Goal: Information Seeking & Learning: Learn about a topic

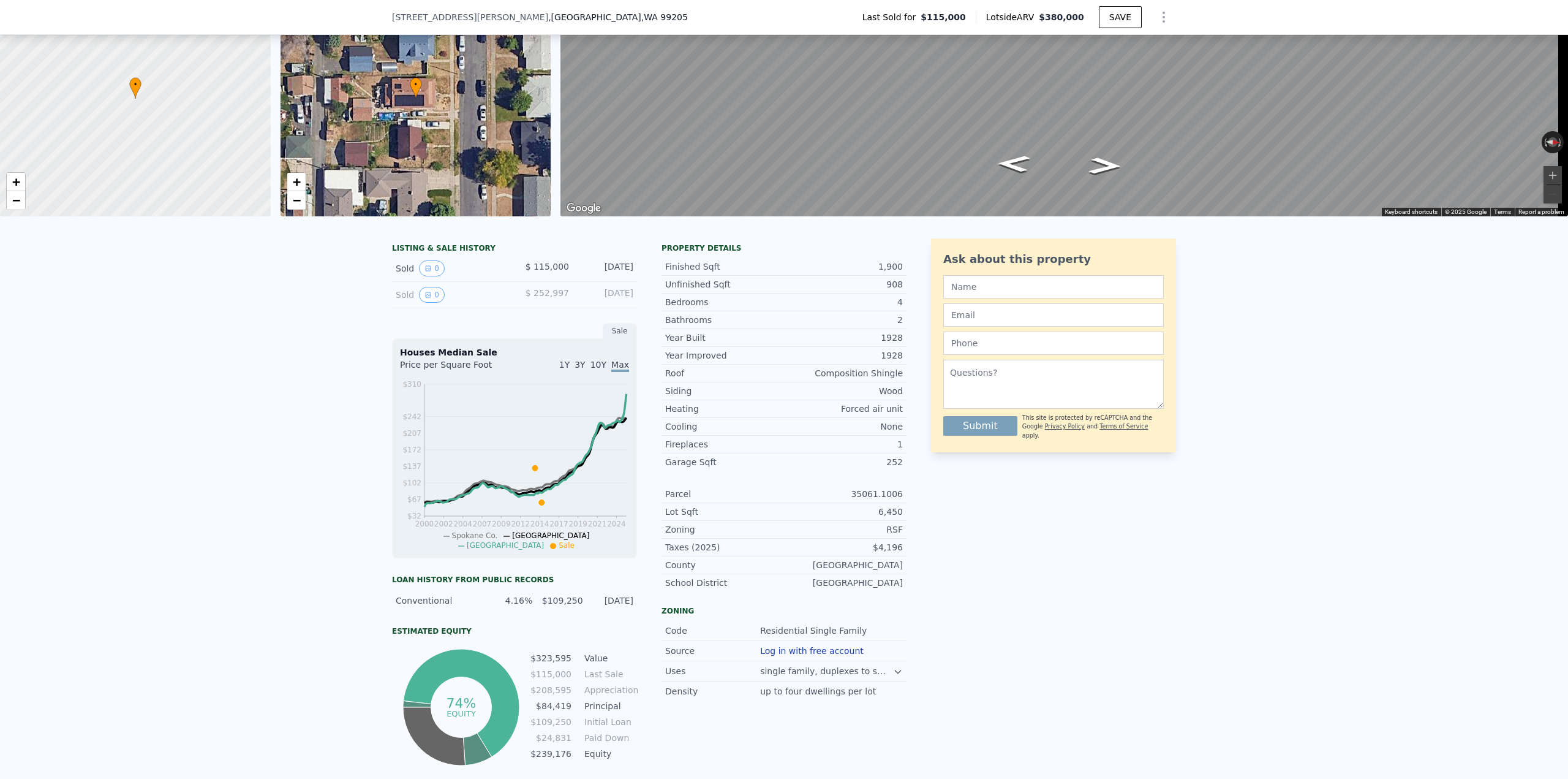
scroll to position [5, 0]
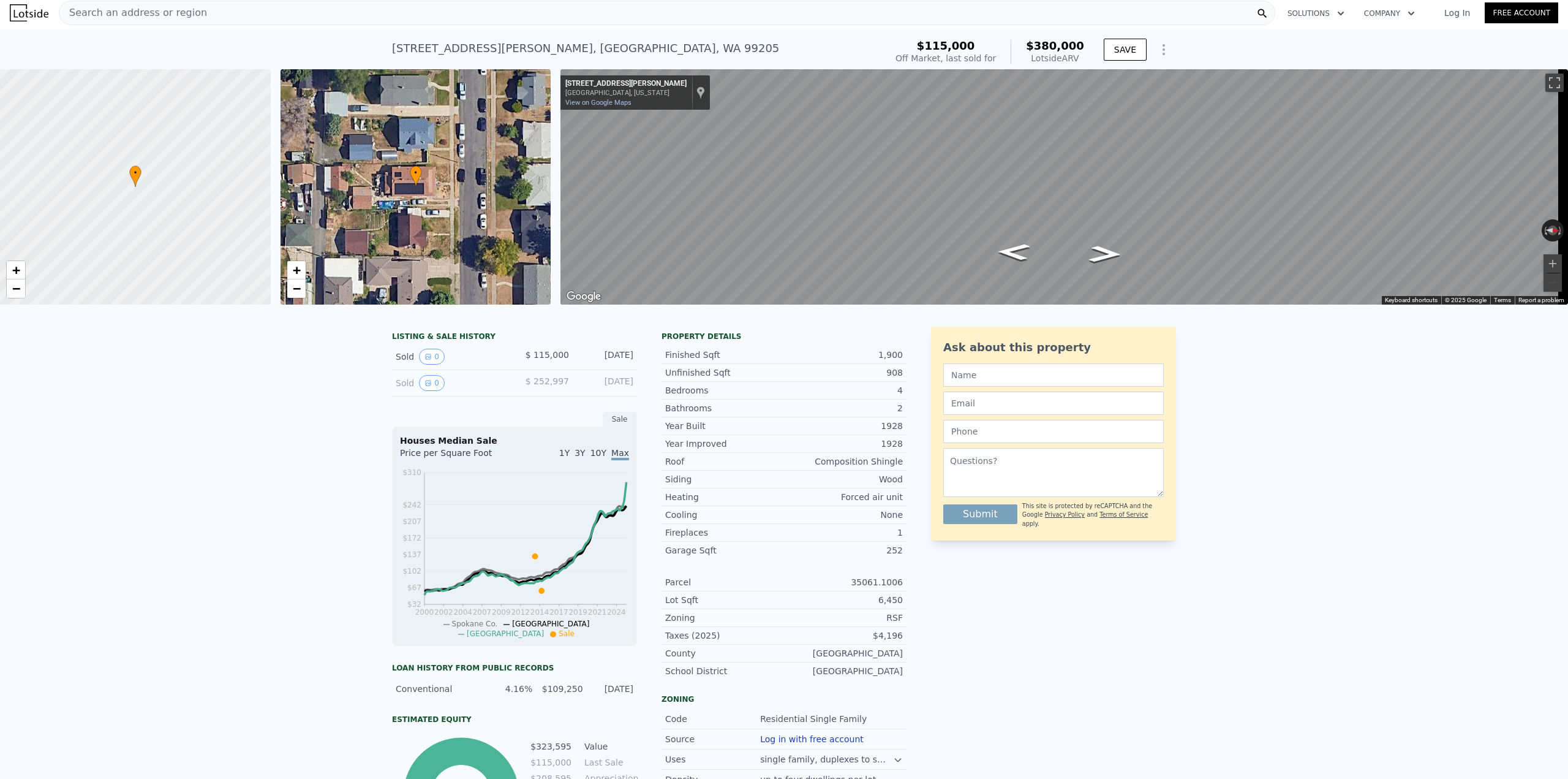
click at [191, 12] on div "Search an address or region" at bounding box center [667, 13] width 1216 height 25
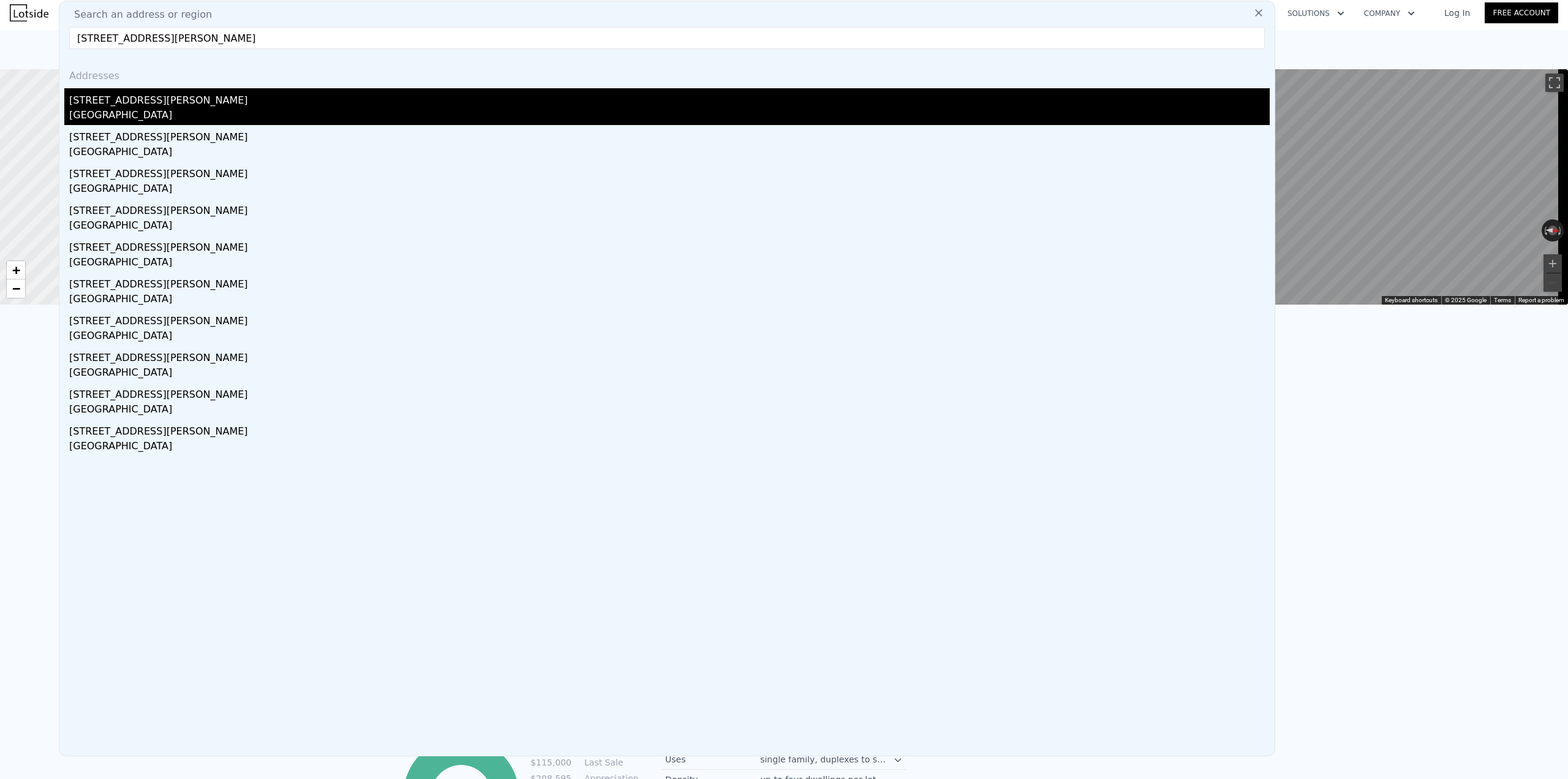
type input "[STREET_ADDRESS][PERSON_NAME]"
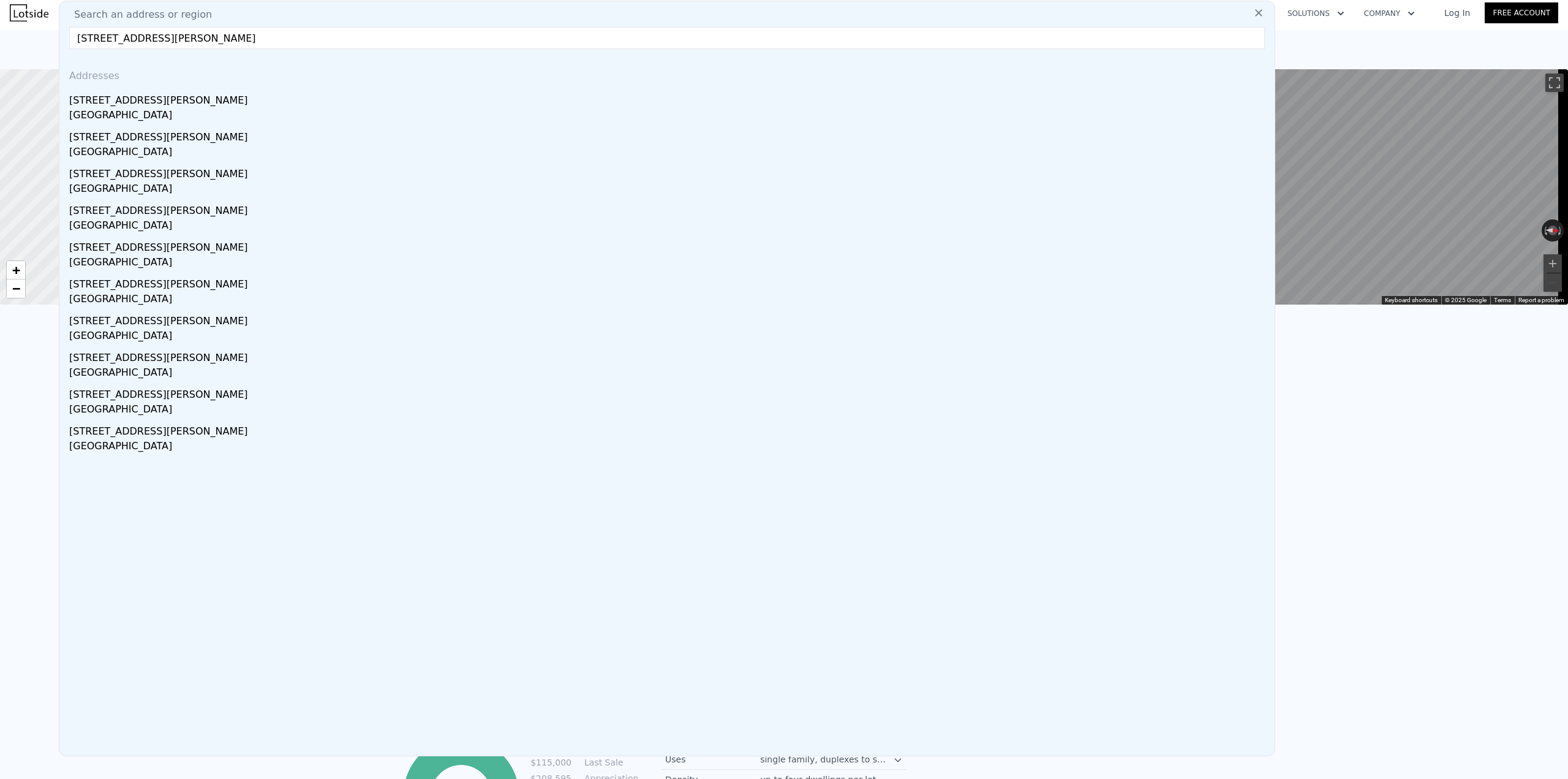
click at [158, 100] on div "[STREET_ADDRESS][PERSON_NAME]" at bounding box center [669, 98] width 1201 height 20
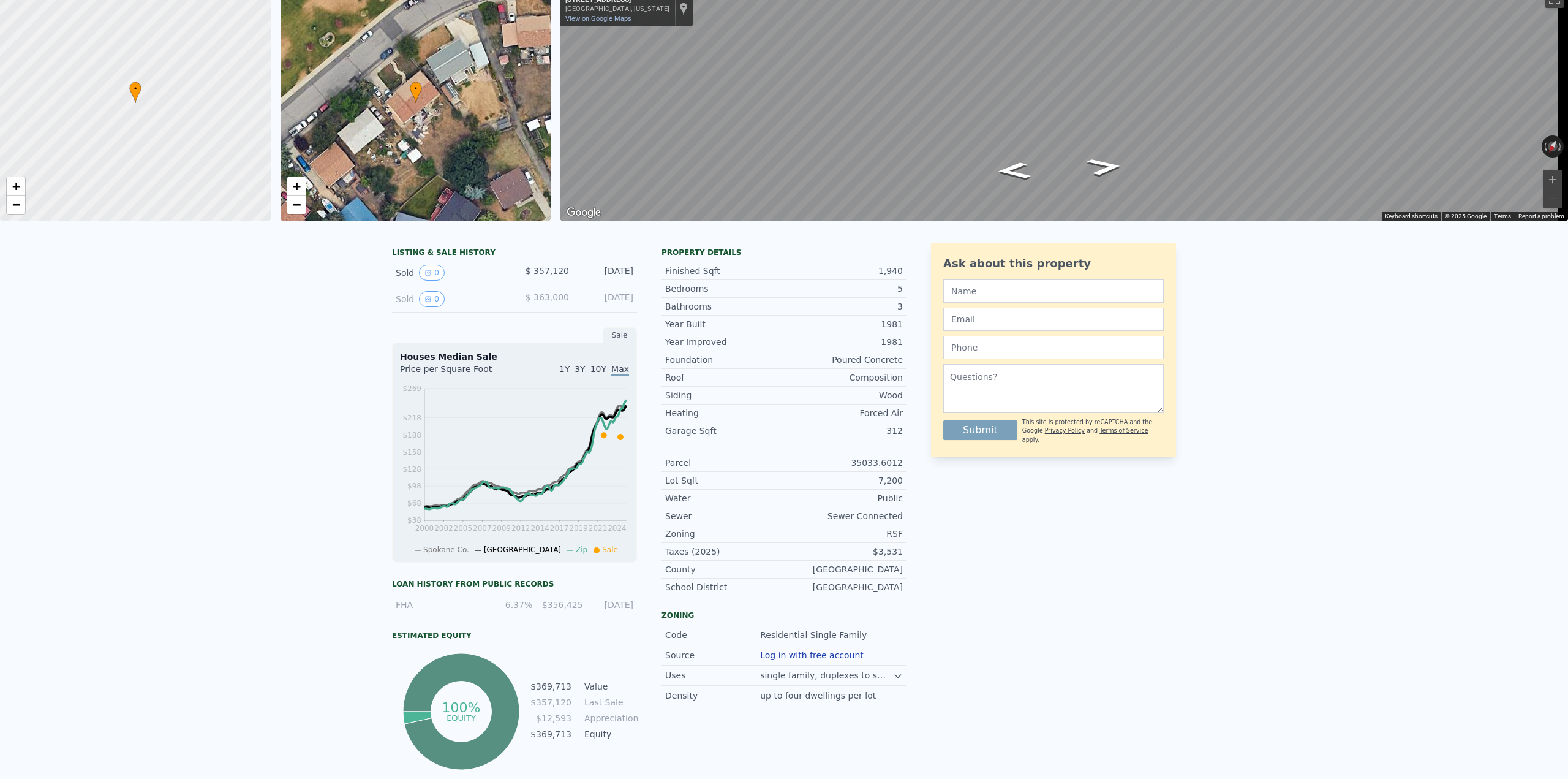
scroll to position [5, 0]
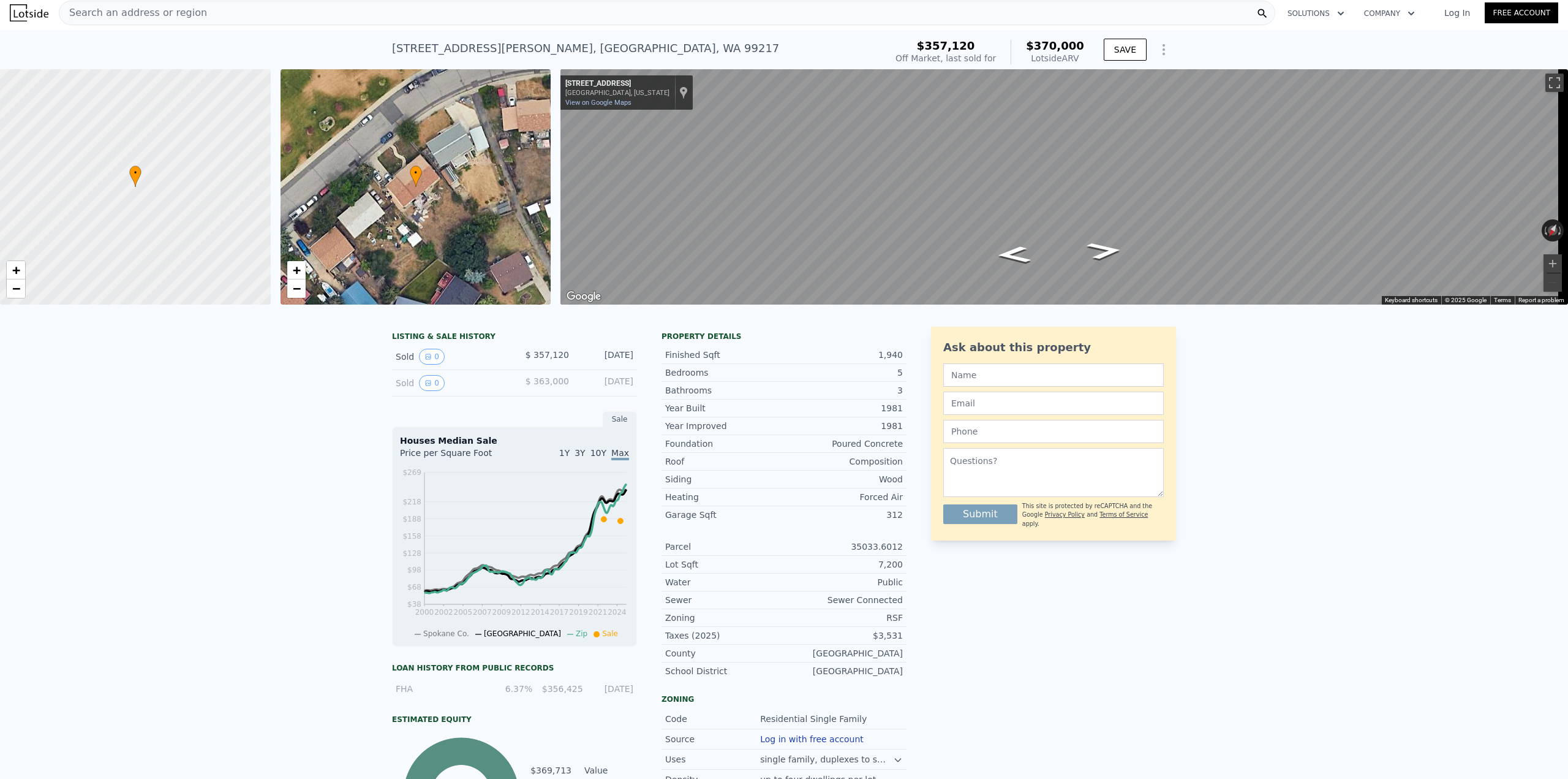
click at [638, 12] on div "Search an address or region" at bounding box center [667, 13] width 1216 height 25
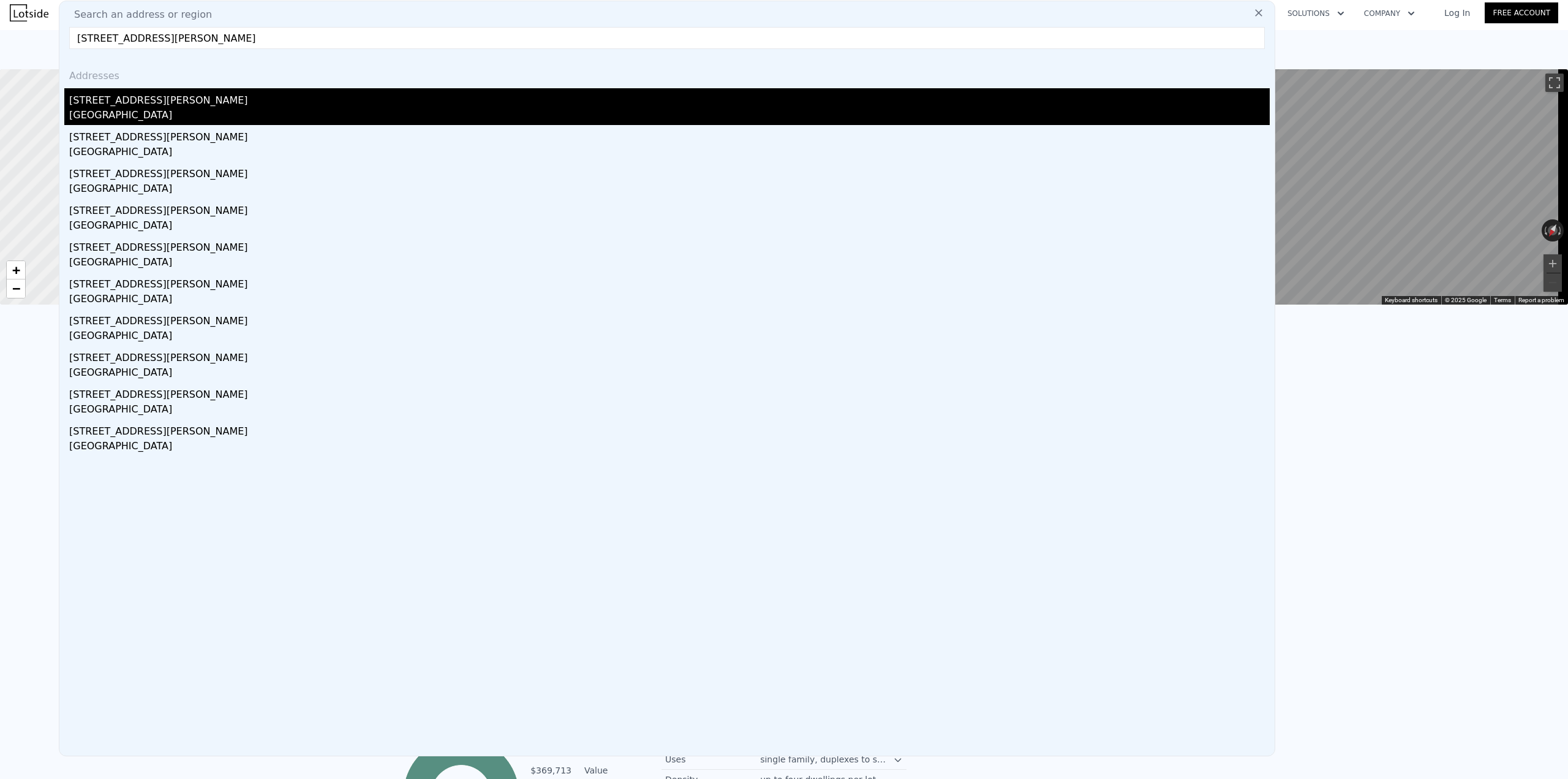
type input "[STREET_ADDRESS][PERSON_NAME]"
click at [183, 106] on div "[STREET_ADDRESS][PERSON_NAME]" at bounding box center [669, 98] width 1201 height 20
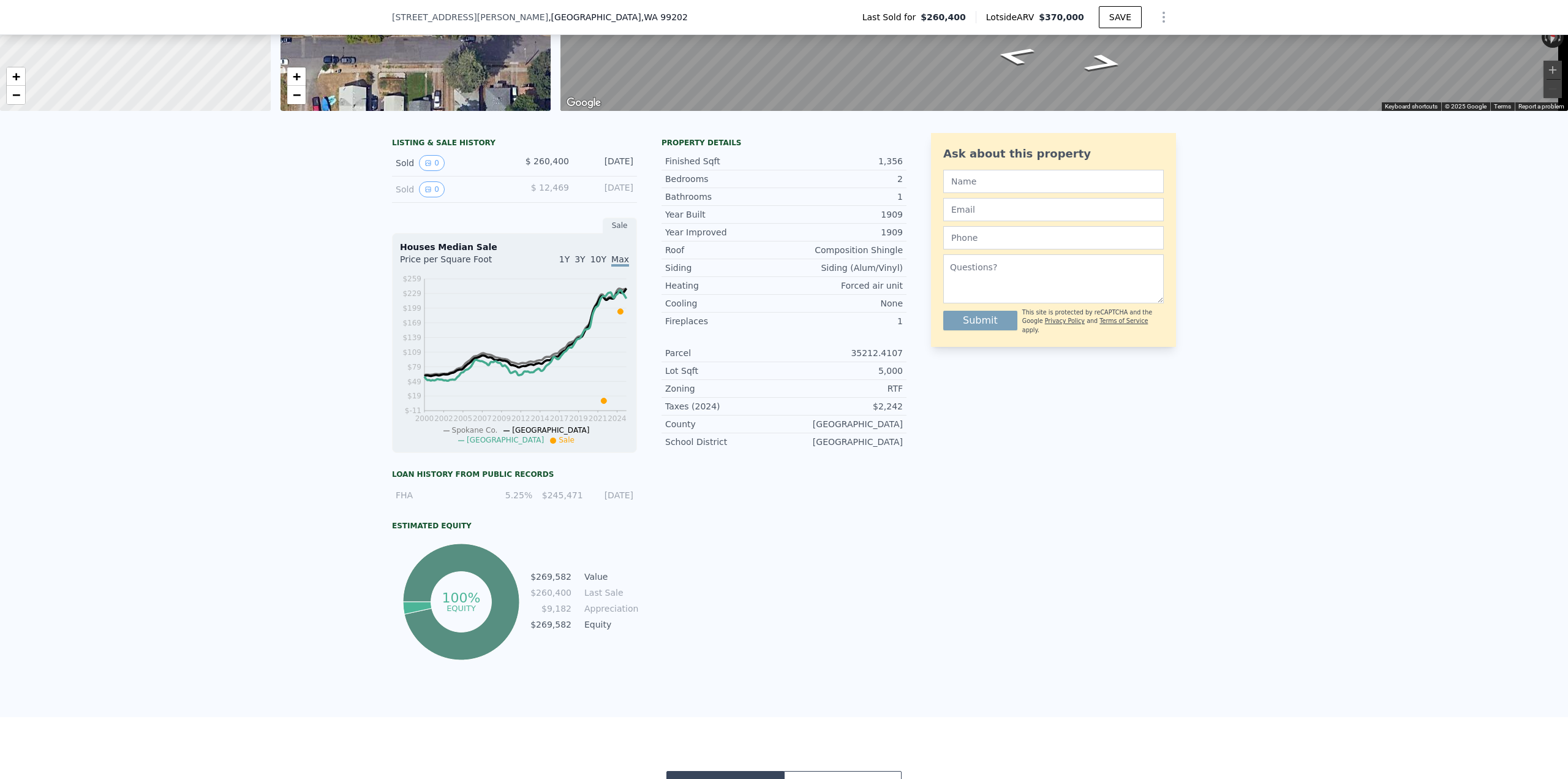
scroll to position [5, 0]
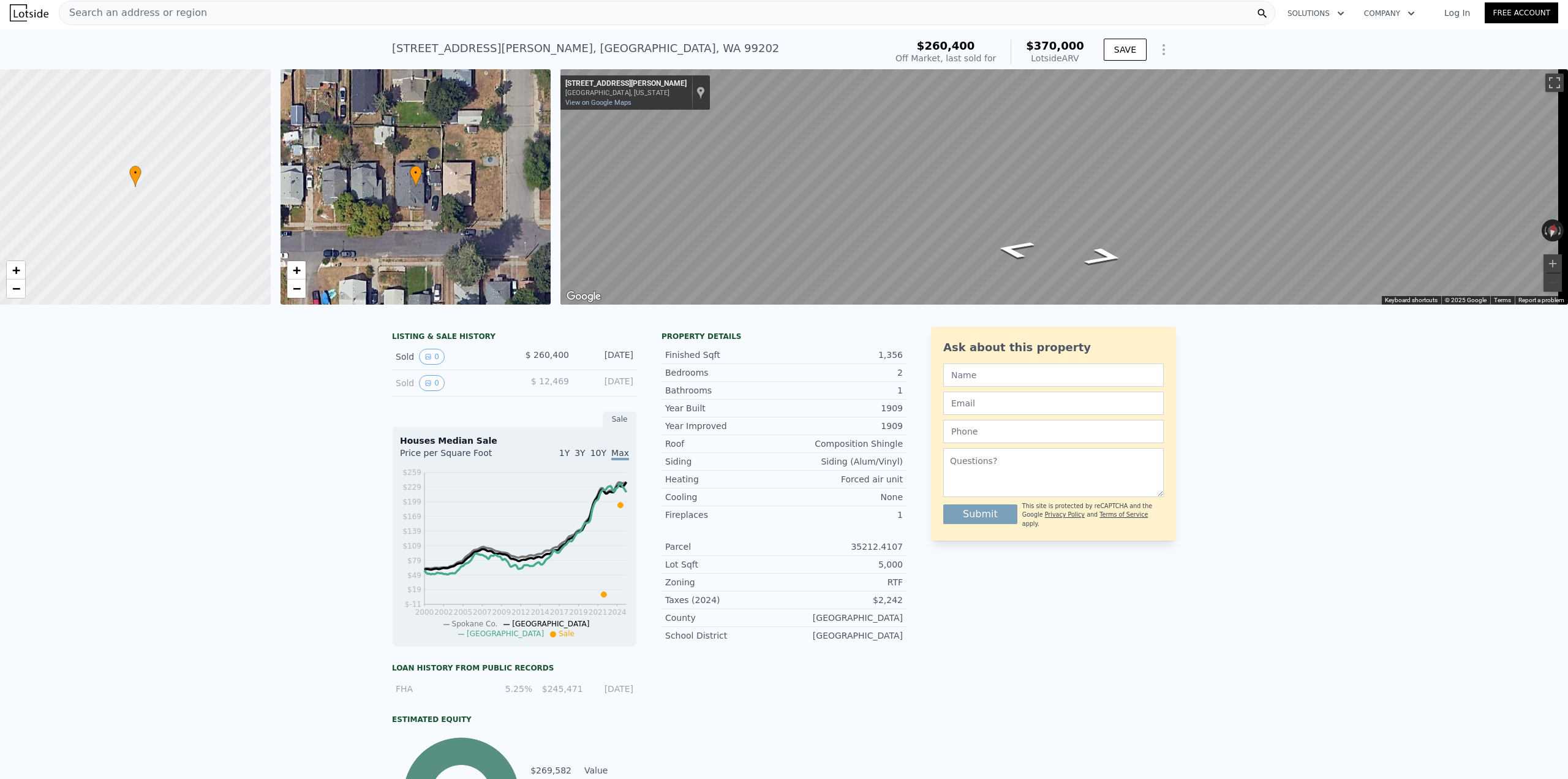
click at [525, 17] on div "Search an address or region" at bounding box center [667, 13] width 1216 height 25
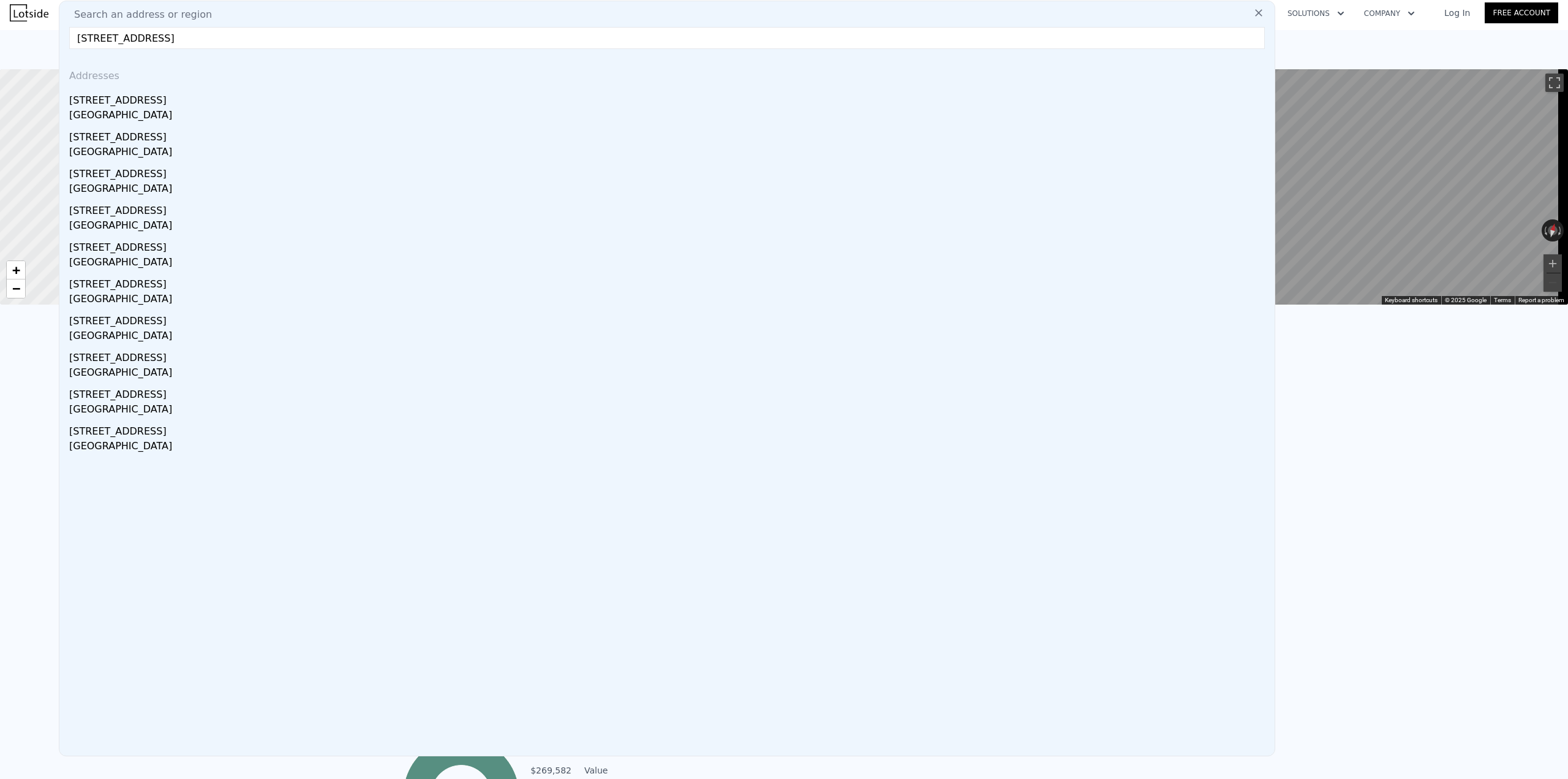
click at [97, 38] on input "[STREET_ADDRESS]" at bounding box center [667, 38] width 1196 height 22
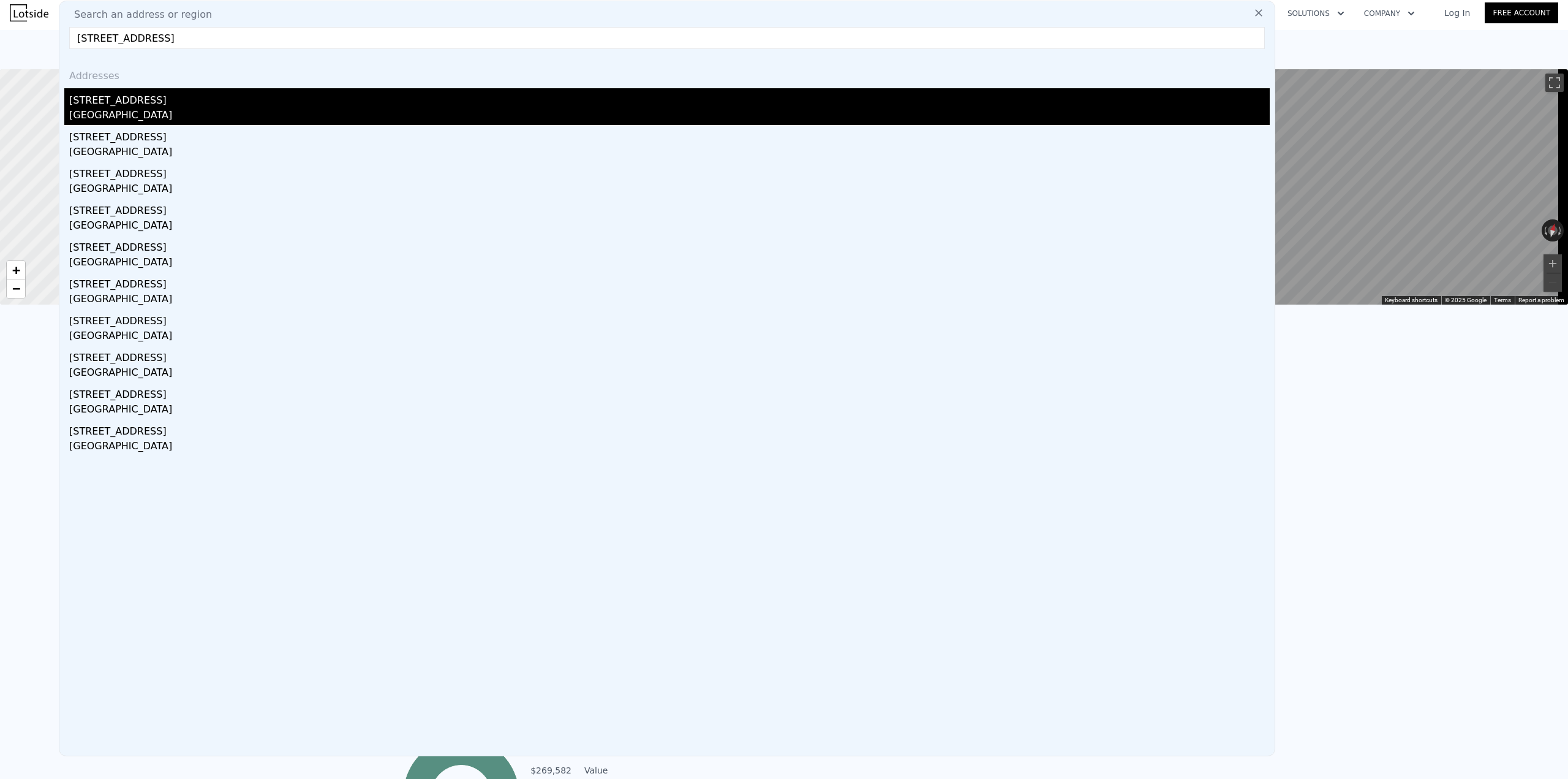
type input "[STREET_ADDRESS]"
click at [183, 110] on div "[GEOGRAPHIC_DATA]" at bounding box center [669, 116] width 1201 height 17
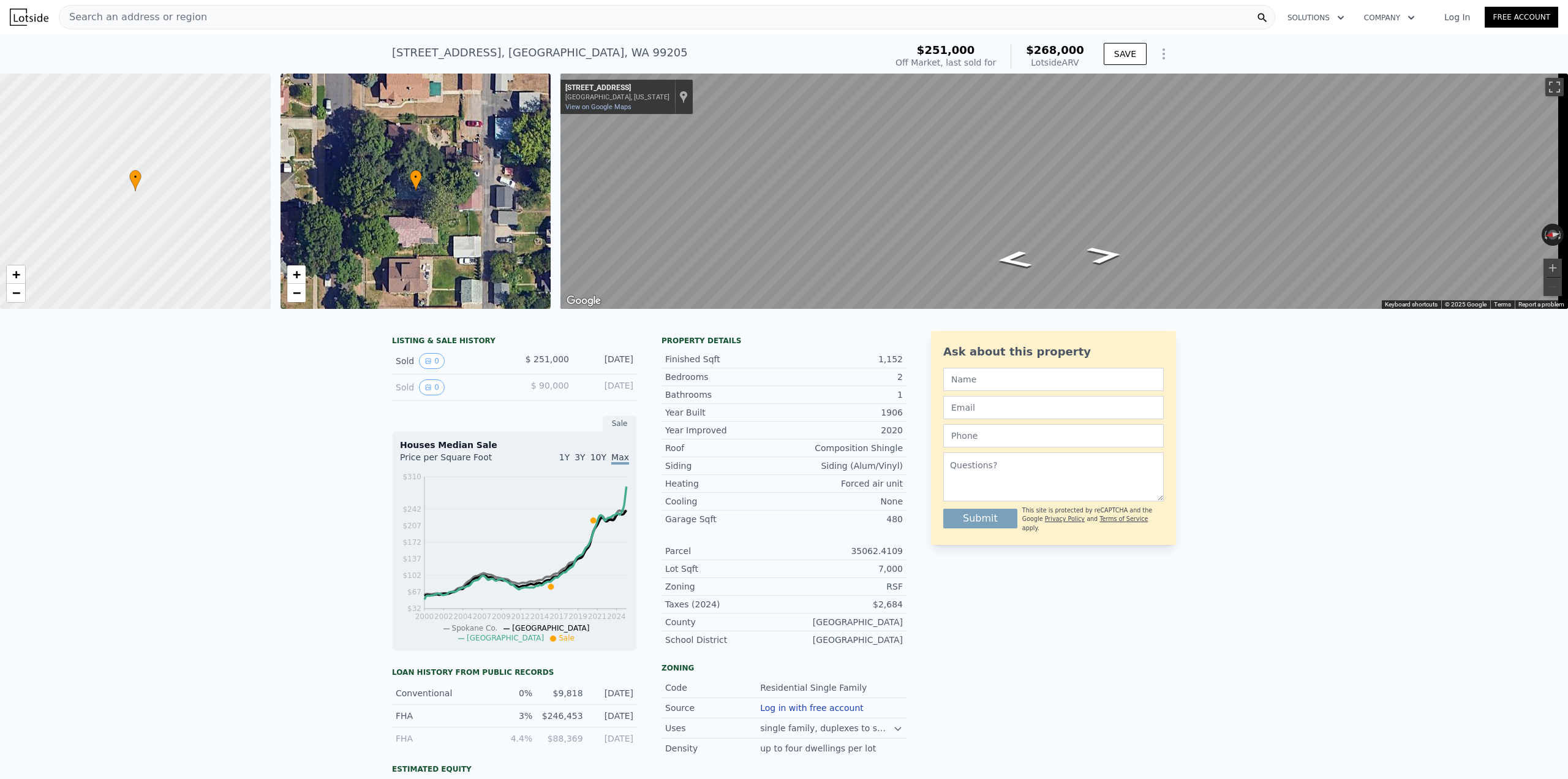
click at [490, 18] on div "Search an address or region" at bounding box center [667, 18] width 1216 height 25
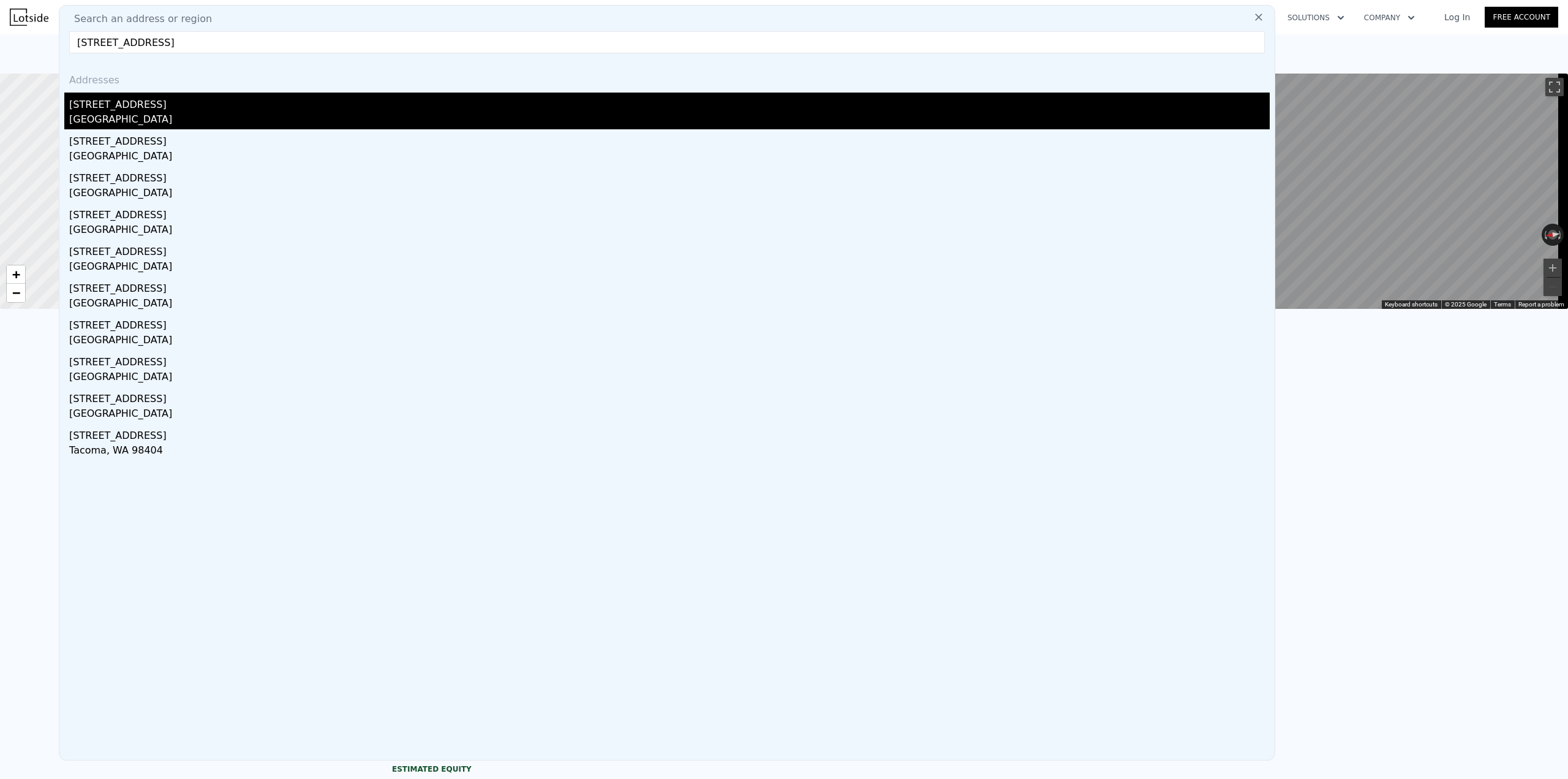
type input "[STREET_ADDRESS]"
click at [183, 108] on div "[STREET_ADDRESS]" at bounding box center [669, 102] width 1201 height 20
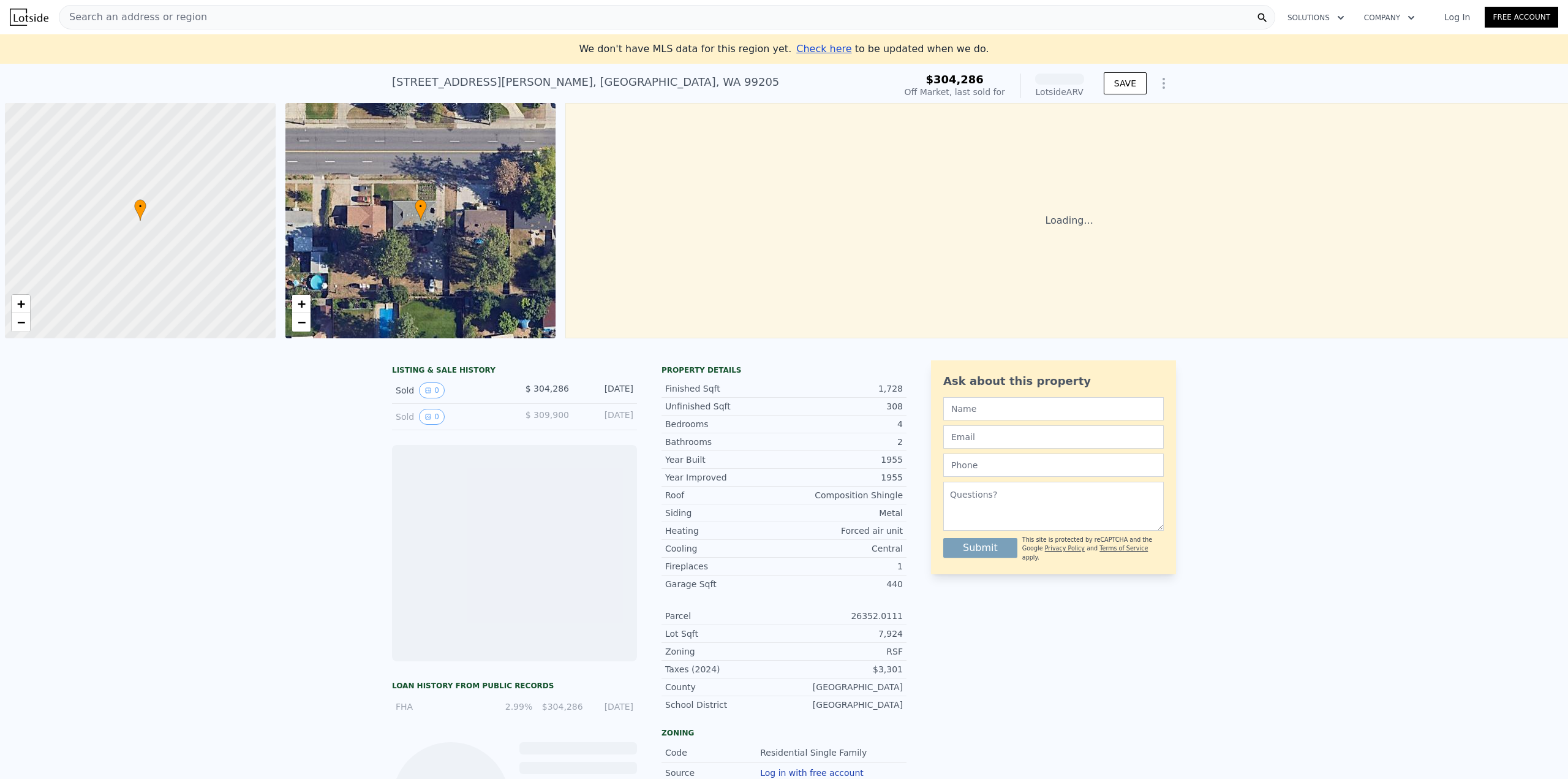
scroll to position [0, 5]
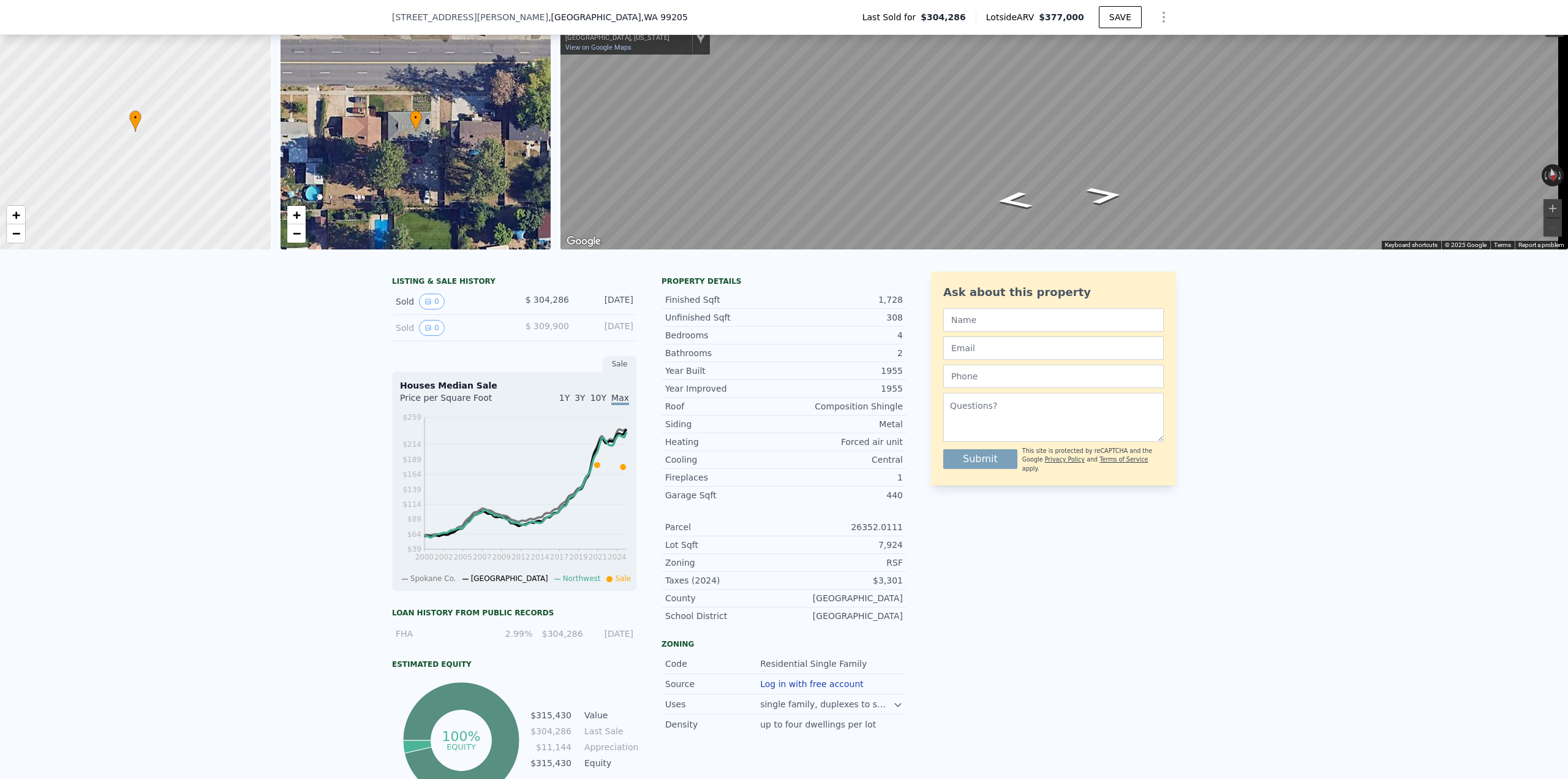
scroll to position [5, 0]
